Goal: Information Seeking & Learning: Learn about a topic

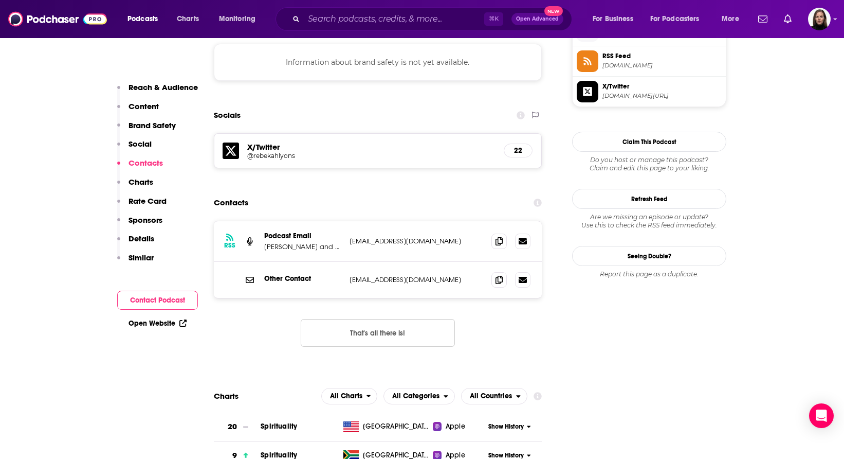
scroll to position [927, 0]
